Goal: Task Accomplishment & Management: Use online tool/utility

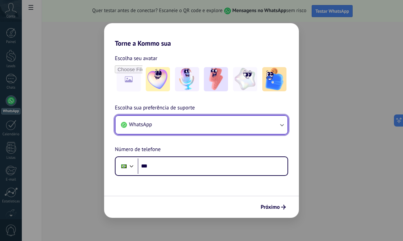
click at [265, 131] on button "WhatsApp" at bounding box center [202, 125] width 172 height 18
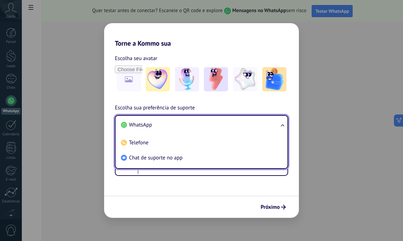
click at [256, 109] on div "Escolha sua preferência de suporte WhatsApp WhatsApp Telefone Chat de suporte n…" at bounding box center [201, 140] width 195 height 72
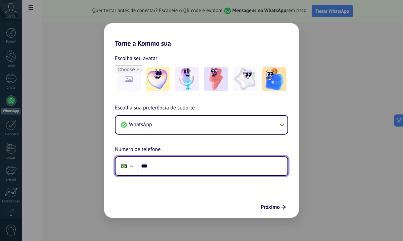
click at [185, 173] on input "***" at bounding box center [213, 166] width 150 height 15
type input "**********"
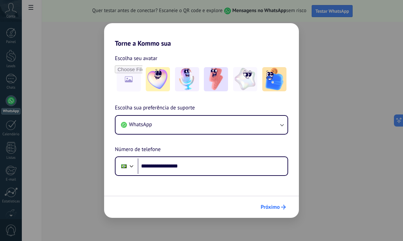
click at [269, 206] on span "Próximo" at bounding box center [270, 207] width 19 height 5
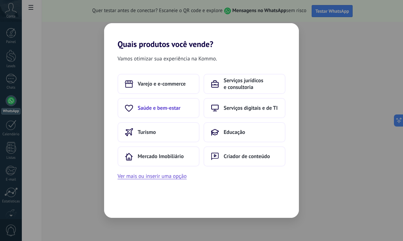
click at [174, 114] on button "Saúde e bem-estar" at bounding box center [159, 108] width 82 height 20
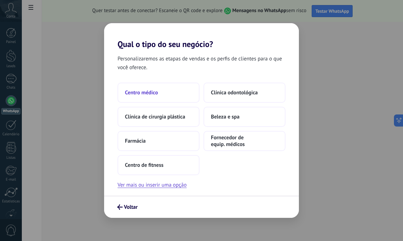
click at [152, 91] on span "Centro médico" at bounding box center [141, 92] width 33 height 7
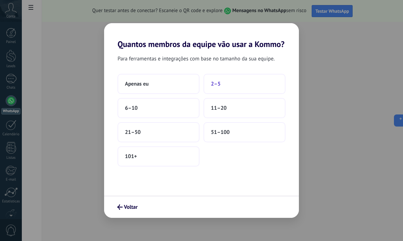
click at [218, 88] on button "2–5" at bounding box center [245, 84] width 82 height 20
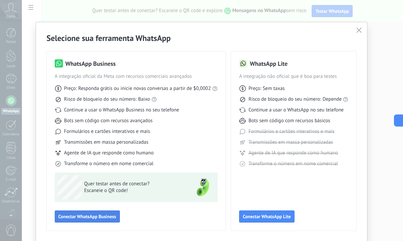
click at [85, 215] on span "Conectar WhatsApp Business" at bounding box center [87, 216] width 58 height 5
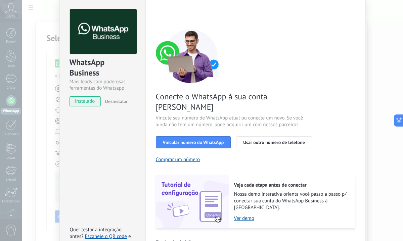
scroll to position [26, 0]
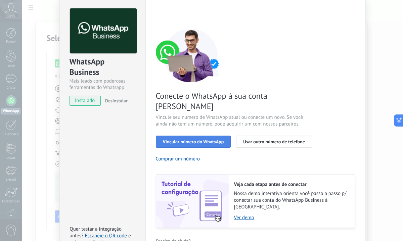
click at [189, 140] on span "Vincular número do WhatsApp" at bounding box center [193, 142] width 61 height 5
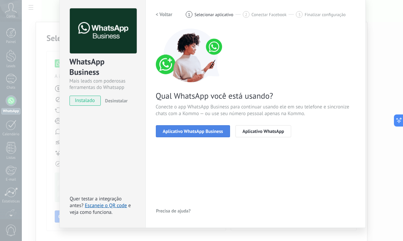
click at [194, 133] on span "Aplicativo WhatsApp Business" at bounding box center [193, 131] width 60 height 5
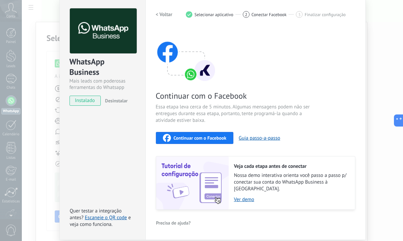
click at [188, 140] on span "Continuar com o Facebook" at bounding box center [200, 138] width 53 height 5
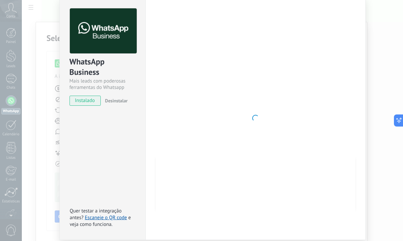
click at [24, 90] on div "WhatsApp Business Mais leads com poderosas ferramentas do Whatsapp instalado De…" at bounding box center [213, 120] width 382 height 241
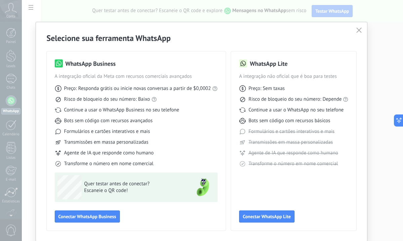
click at [357, 31] on use "button" at bounding box center [359, 30] width 5 height 5
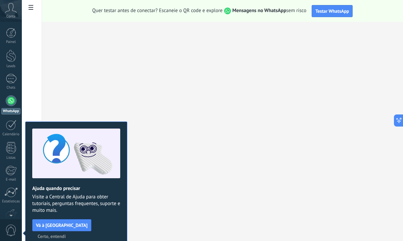
click at [66, 234] on span "Certo, entendi" at bounding box center [52, 236] width 28 height 5
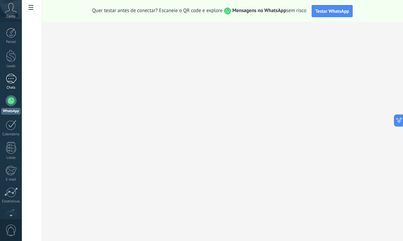
click at [16, 86] on div "Chats" at bounding box center [10, 88] width 19 height 4
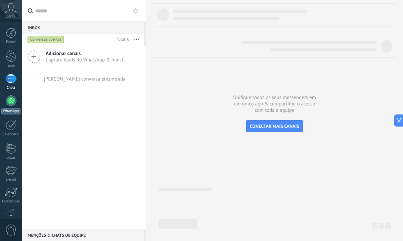
click at [10, 103] on div at bounding box center [11, 100] width 11 height 11
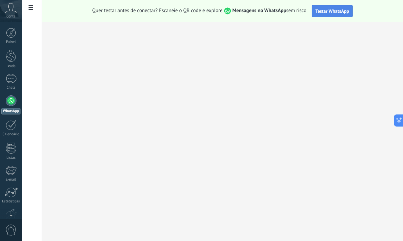
click at [318, 11] on span "Testar WhatsApp" at bounding box center [333, 11] width 34 height 6
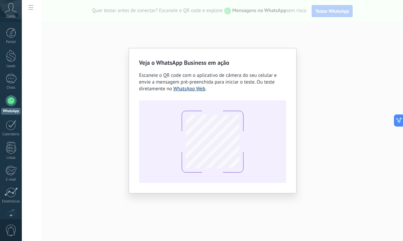
click at [188, 91] on link "WhatsApp Web" at bounding box center [189, 89] width 32 height 6
click at [256, 21] on div "Veja o WhatsApp Business em ação Escaneie o QR code com o aplicativo de câmera …" at bounding box center [213, 120] width 382 height 241
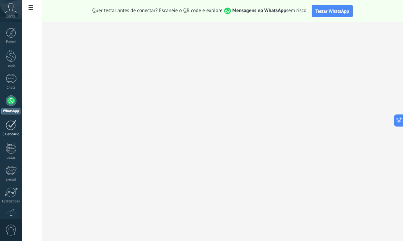
click at [12, 132] on div "Calendário" at bounding box center [10, 134] width 19 height 4
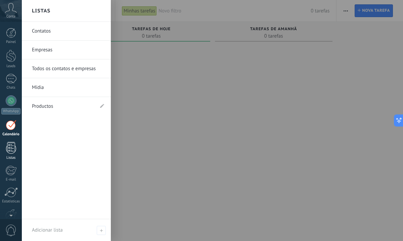
click at [12, 152] on div at bounding box center [11, 148] width 10 height 12
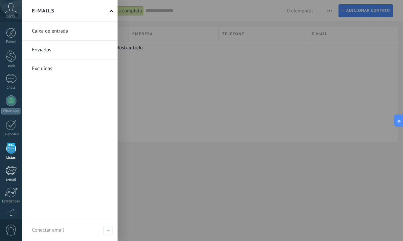
click at [9, 178] on div "E-mail" at bounding box center [10, 180] width 19 height 4
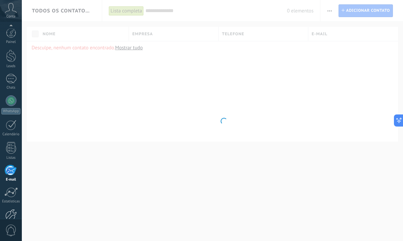
scroll to position [38, 0]
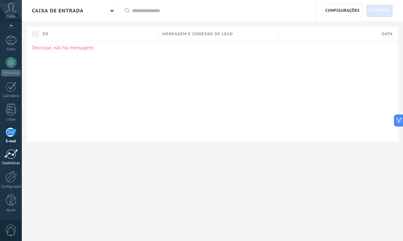
click at [13, 161] on link "Estatísticas" at bounding box center [11, 157] width 22 height 16
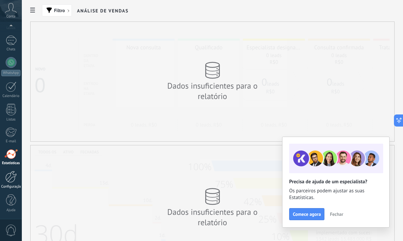
click at [13, 180] on div at bounding box center [10, 177] width 11 height 12
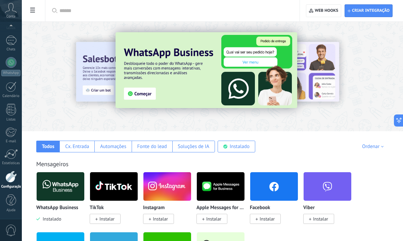
click at [132, 98] on img at bounding box center [207, 70] width 182 height 76
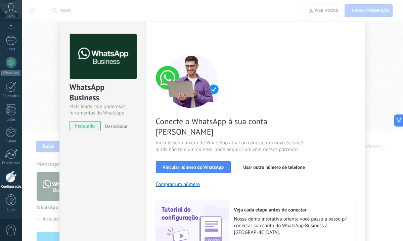
click at [195, 5] on div "WhatsApp Business Mais leads com poderosas ferramentas do Whatsapp instalado De…" at bounding box center [213, 120] width 382 height 241
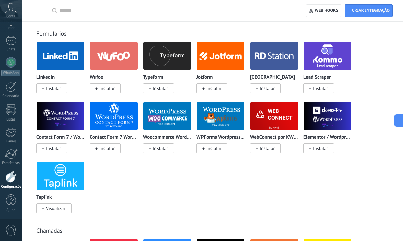
scroll to position [602, 0]
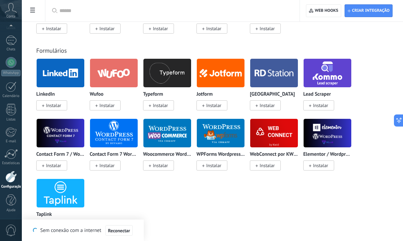
click at [11, 145] on div "Painel Leads Chats WhatsApp Clientes" at bounding box center [11, 105] width 22 height 230
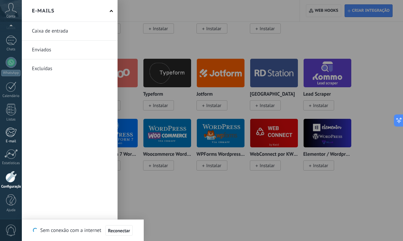
click at [11, 138] on link "E-mail" at bounding box center [11, 135] width 22 height 16
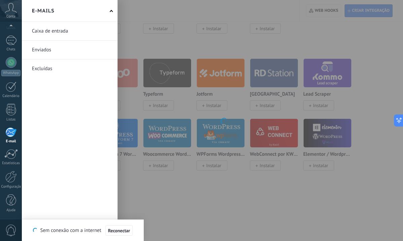
click at [12, 134] on div at bounding box center [10, 132] width 11 height 10
